Goal: Task Accomplishment & Management: Manage account settings

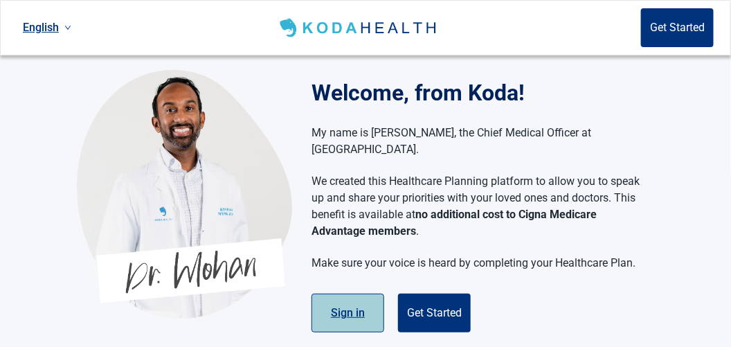
click at [343, 294] on button "Sign in" at bounding box center [348, 313] width 73 height 39
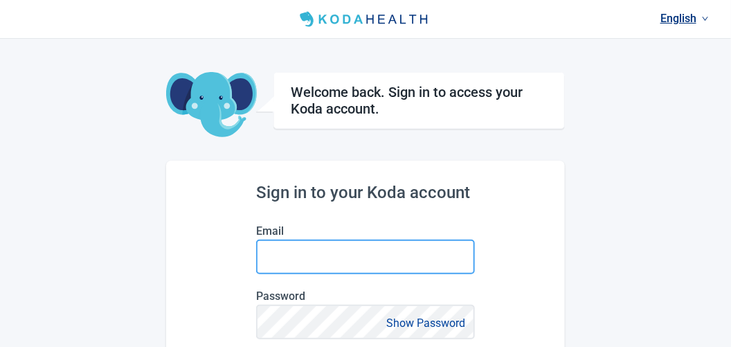
click at [294, 256] on input "Email" at bounding box center [365, 257] width 219 height 35
type input "[EMAIL_ADDRESS][DOMAIN_NAME]"
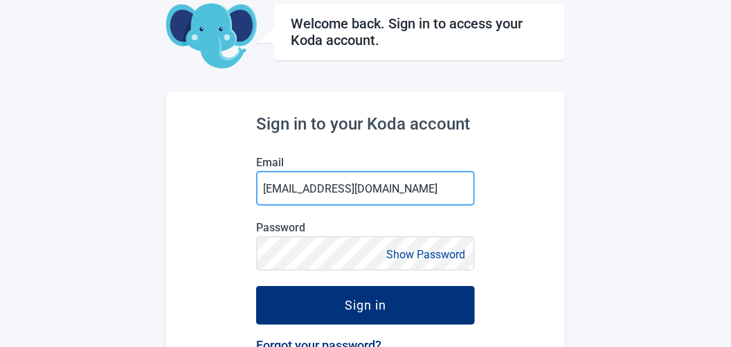
scroll to position [87, 0]
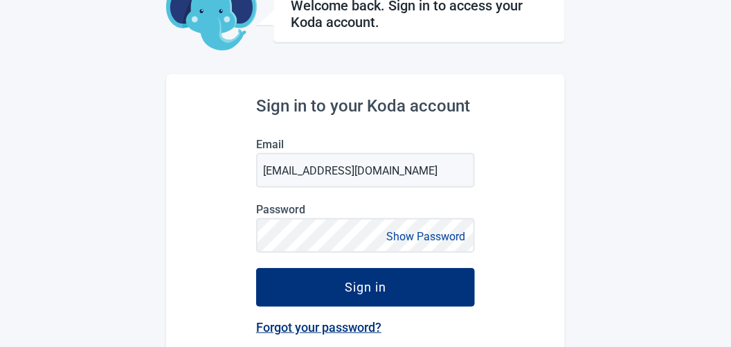
click at [288, 208] on label "Password" at bounding box center [365, 209] width 219 height 13
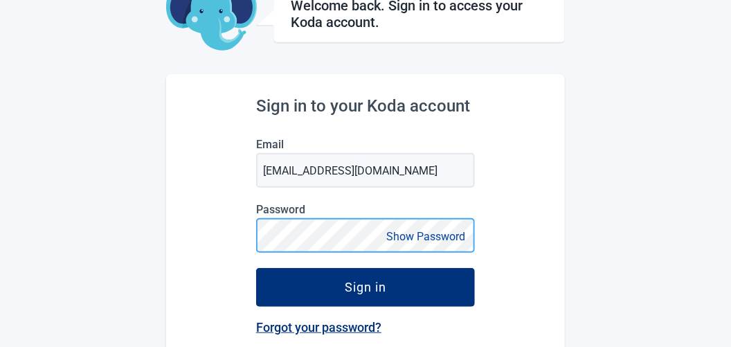
scroll to position [172, 0]
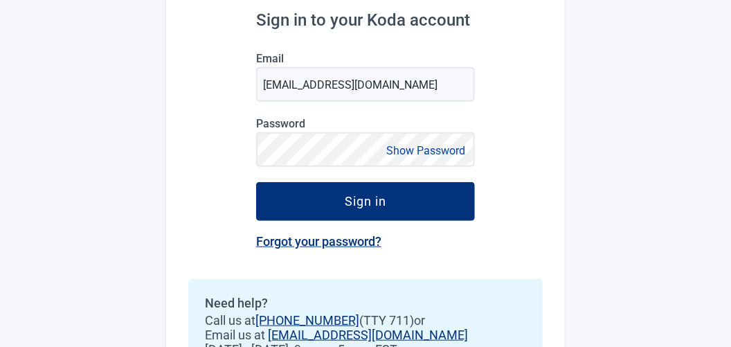
click at [312, 238] on link "Forgot your password?" at bounding box center [318, 241] width 125 height 15
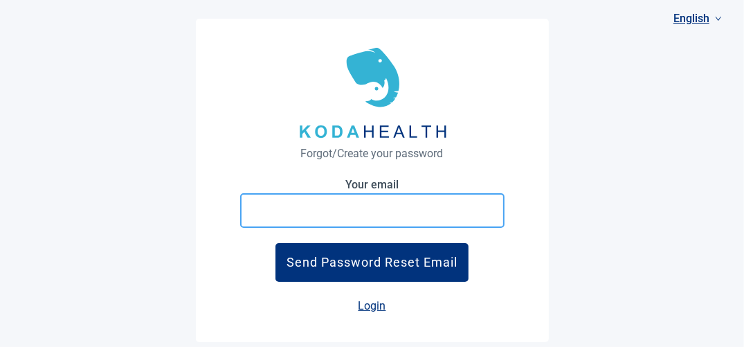
click at [294, 213] on input "Your email" at bounding box center [372, 210] width 265 height 35
type input "[EMAIL_ADDRESS][DOMAIN_NAME]"
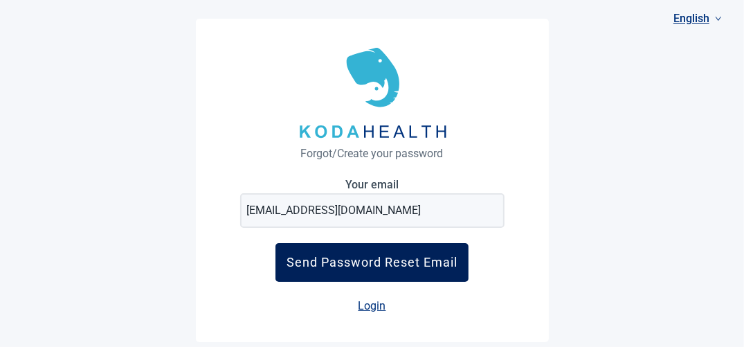
click at [372, 255] on div "Send Password Reset Email" at bounding box center [372, 262] width 171 height 15
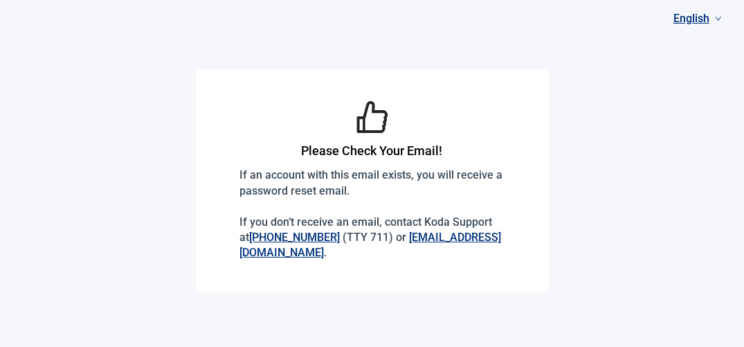
click at [296, 251] on link "[EMAIL_ADDRESS][DOMAIN_NAME]" at bounding box center [371, 245] width 262 height 28
